Goal: Task Accomplishment & Management: Use online tool/utility

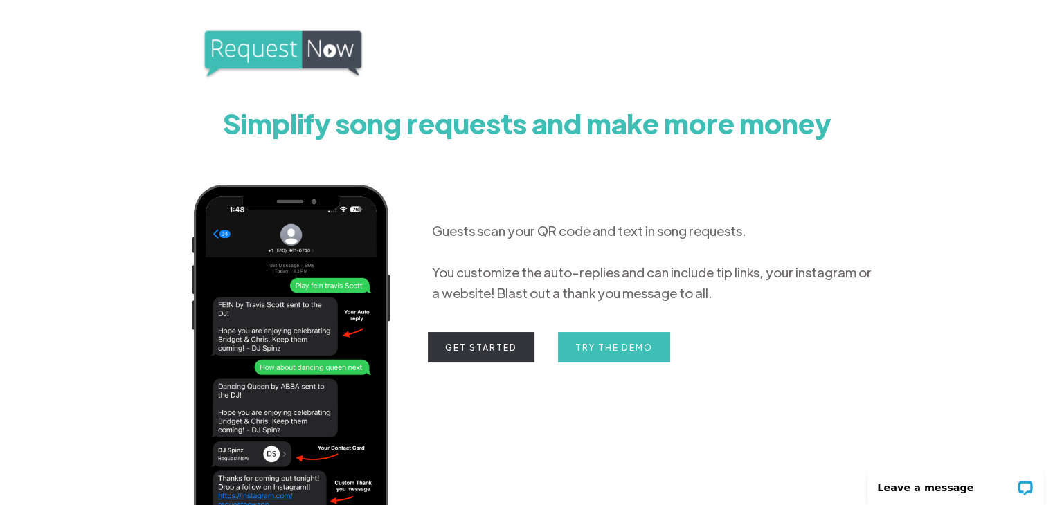
click at [484, 349] on link "Get Started" at bounding box center [481, 347] width 107 height 30
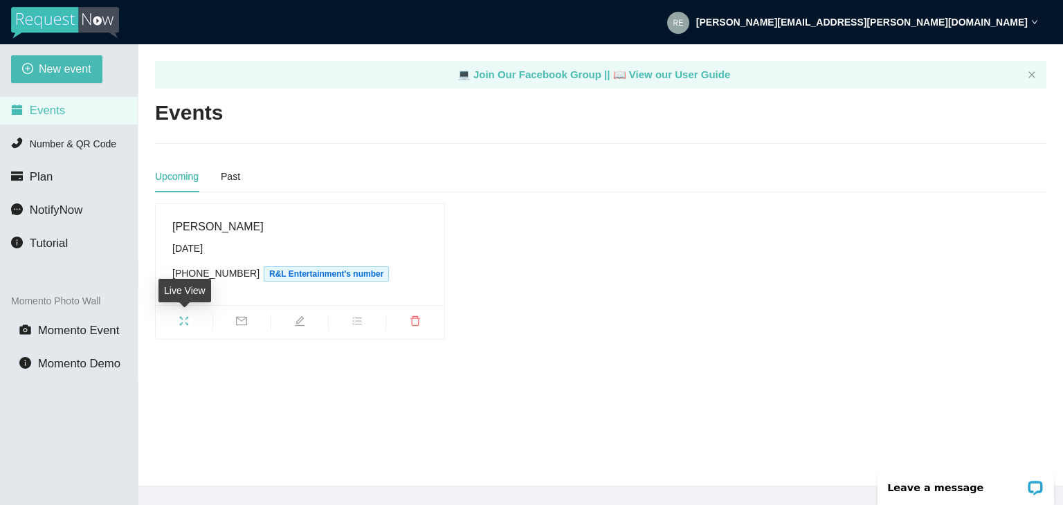
click at [185, 323] on icon "fullscreen" at bounding box center [184, 321] width 11 height 11
click at [358, 322] on icon "bars" at bounding box center [357, 322] width 9 height 8
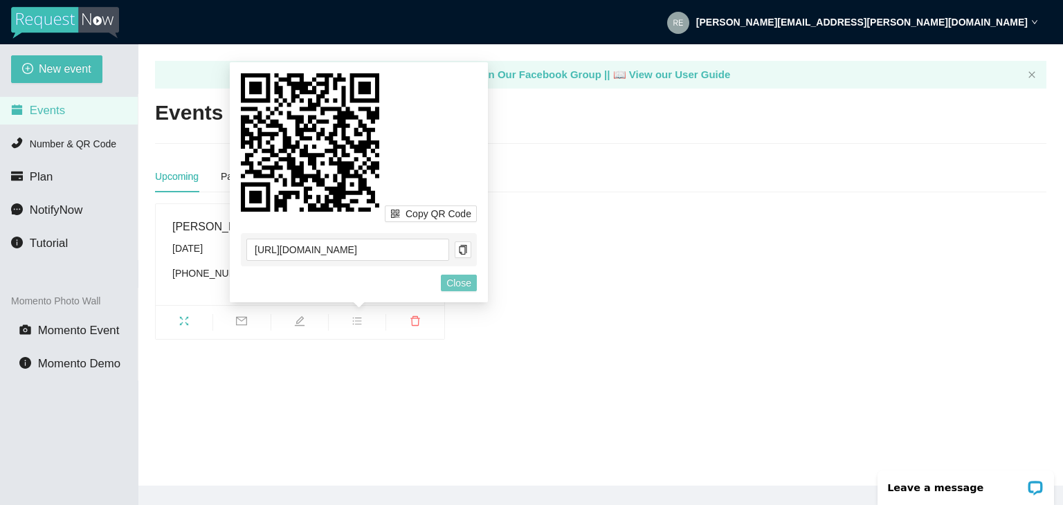
click at [446, 280] on span "Close" at bounding box center [458, 282] width 25 height 15
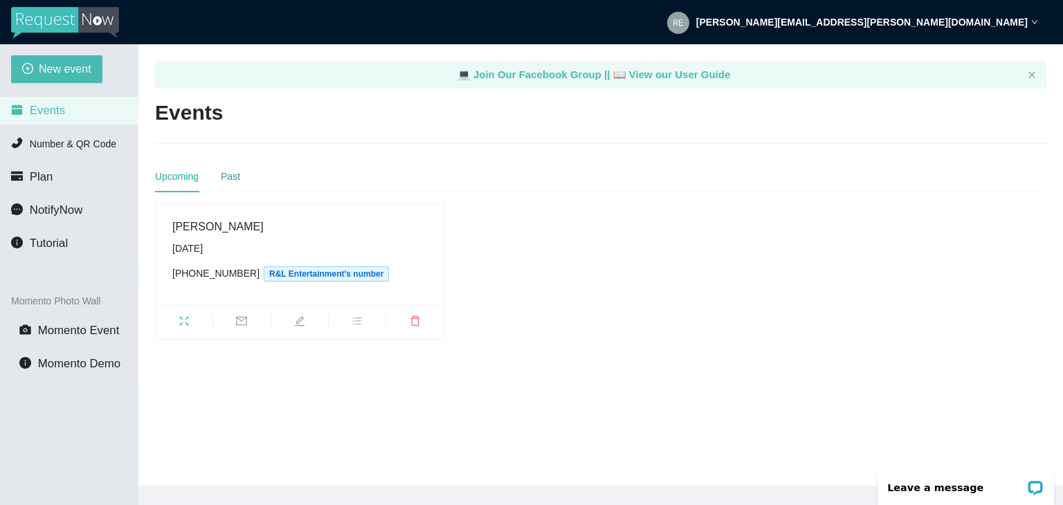
click at [228, 175] on div "Past" at bounding box center [230, 176] width 19 height 15
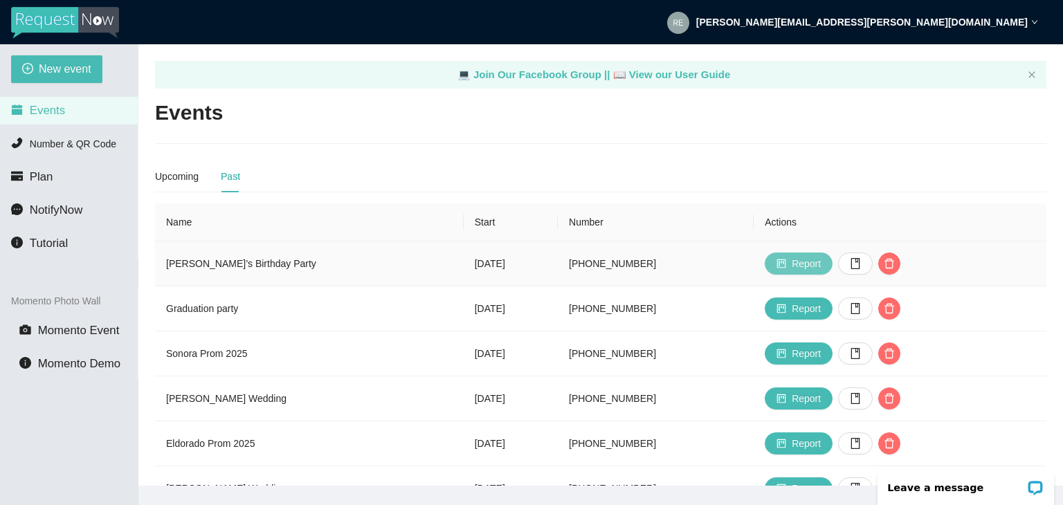
click at [804, 264] on span "Report" at bounding box center [806, 263] width 29 height 15
